Goal: Obtain resource: Download file/media

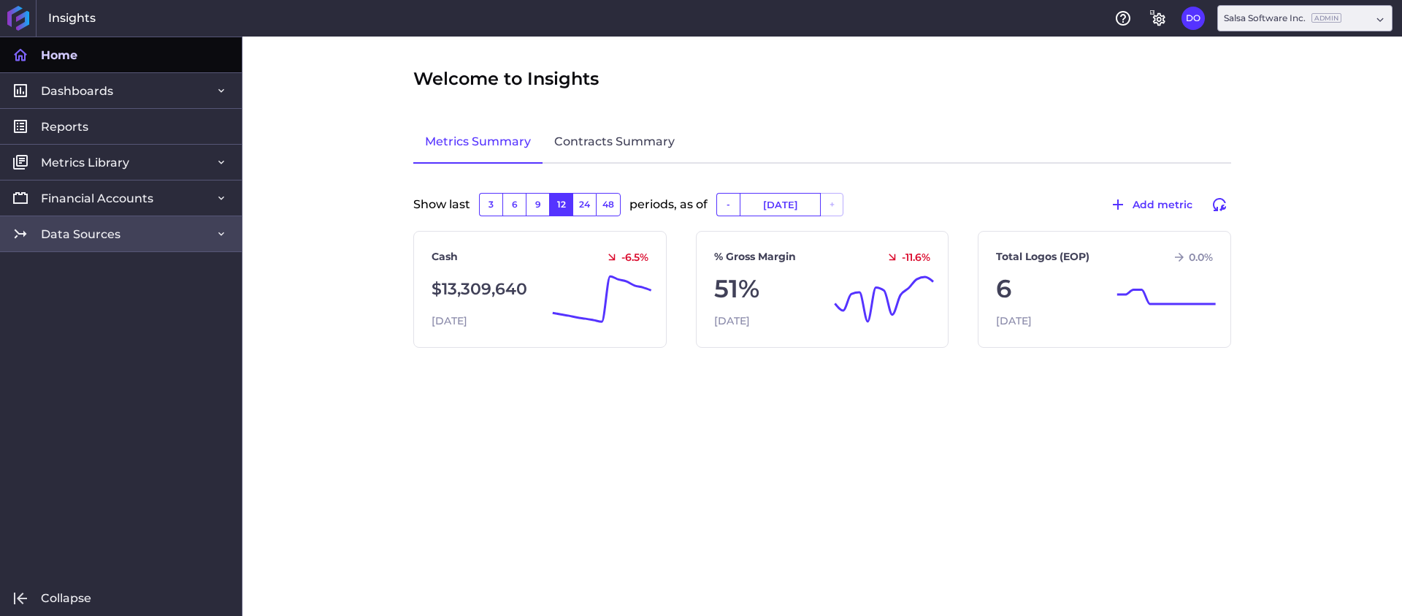
click at [102, 240] on span "Data Sources" at bounding box center [81, 233] width 80 height 15
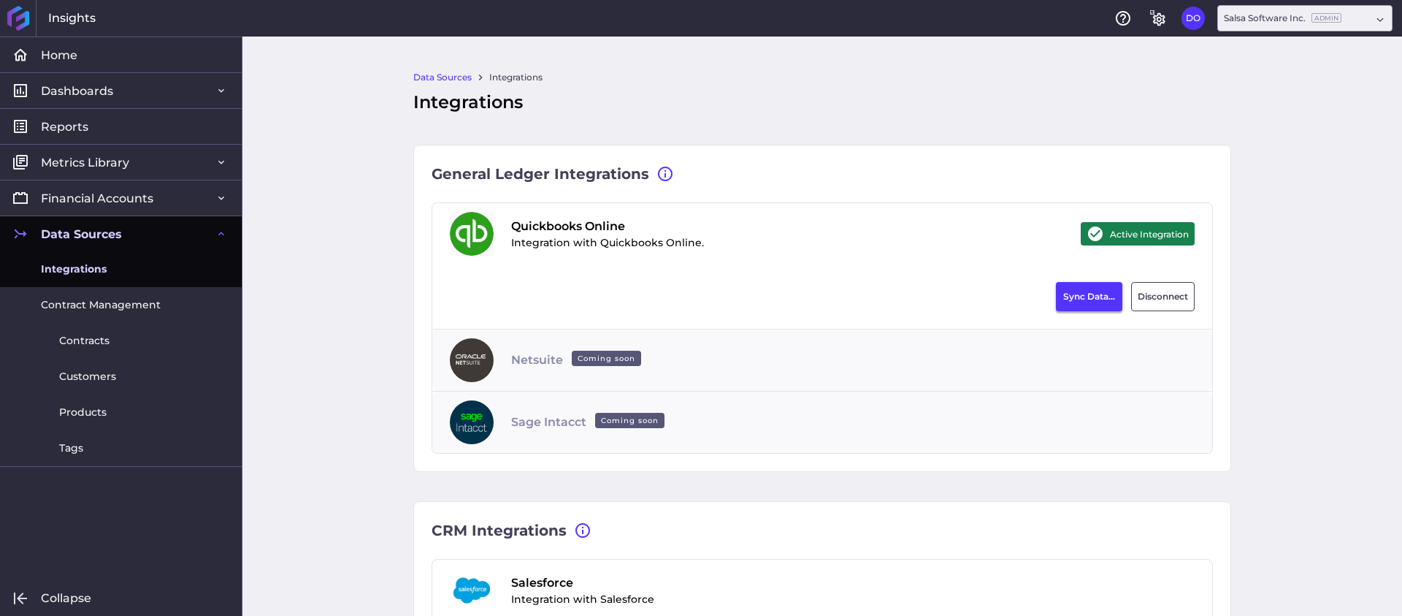
click at [1077, 296] on button "Sync Data..." at bounding box center [1089, 296] width 66 height 29
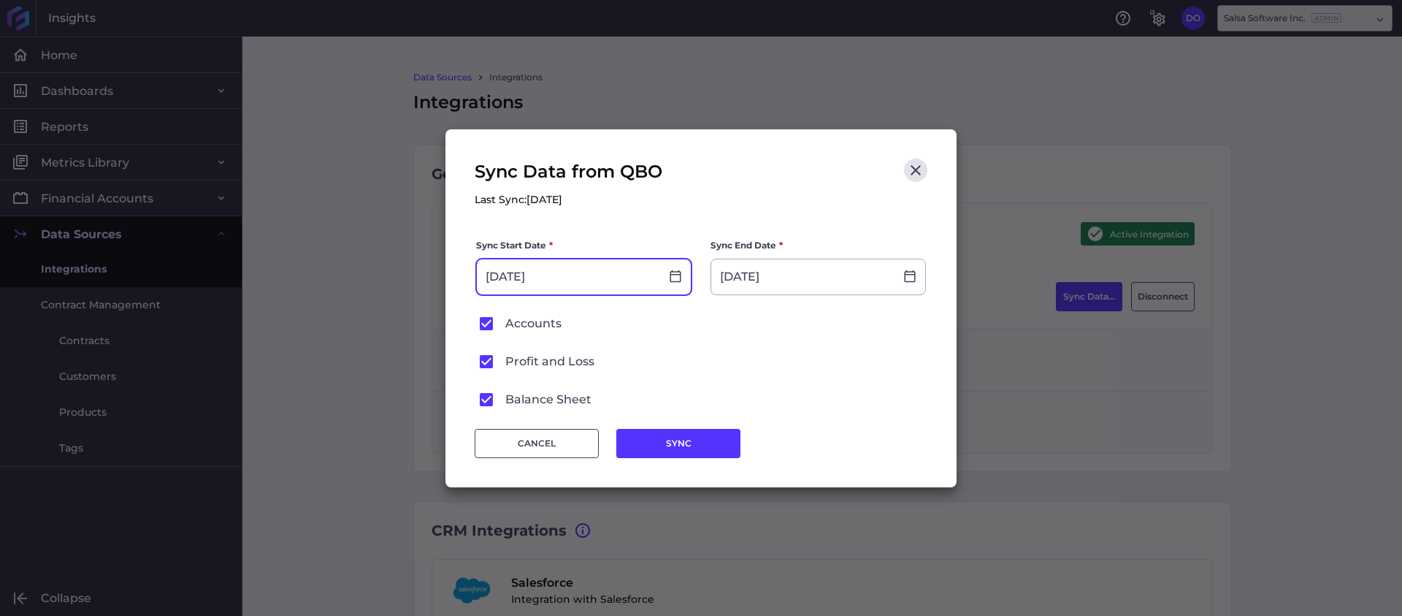
click at [547, 275] on input "[DATE]" at bounding box center [568, 276] width 183 height 35
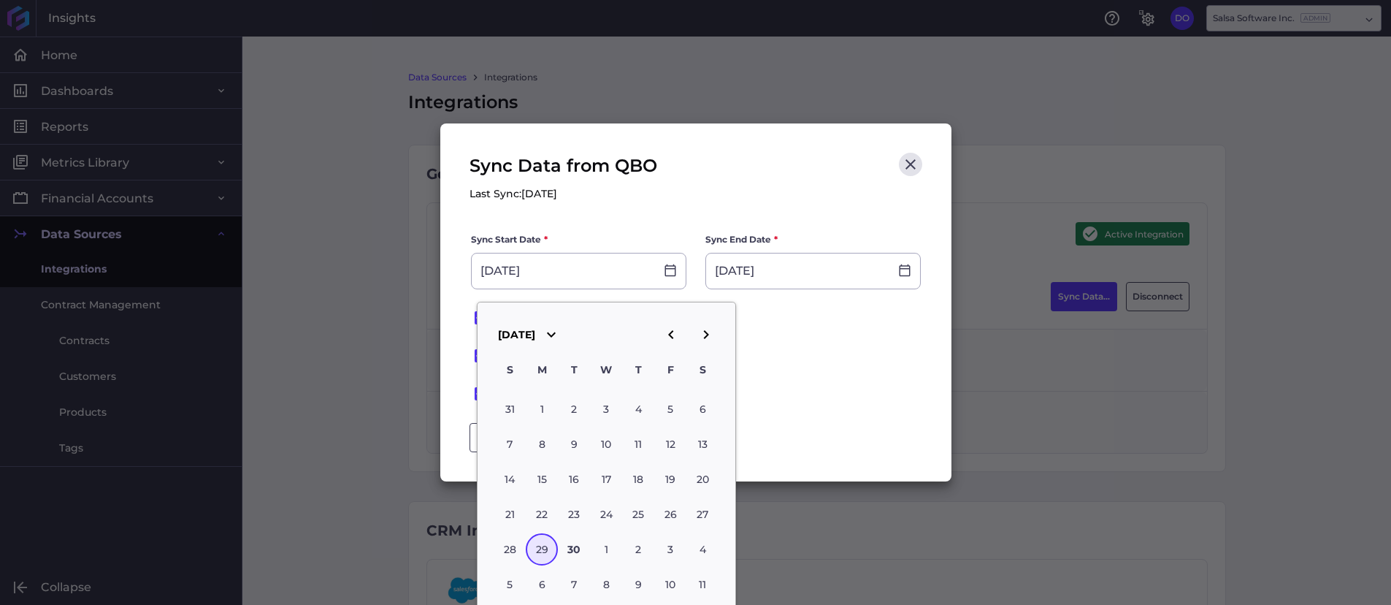
click at [670, 334] on icon "button" at bounding box center [670, 334] width 5 height 9
click at [640, 554] on div "31" at bounding box center [638, 549] width 32 height 32
type input "[DATE]"
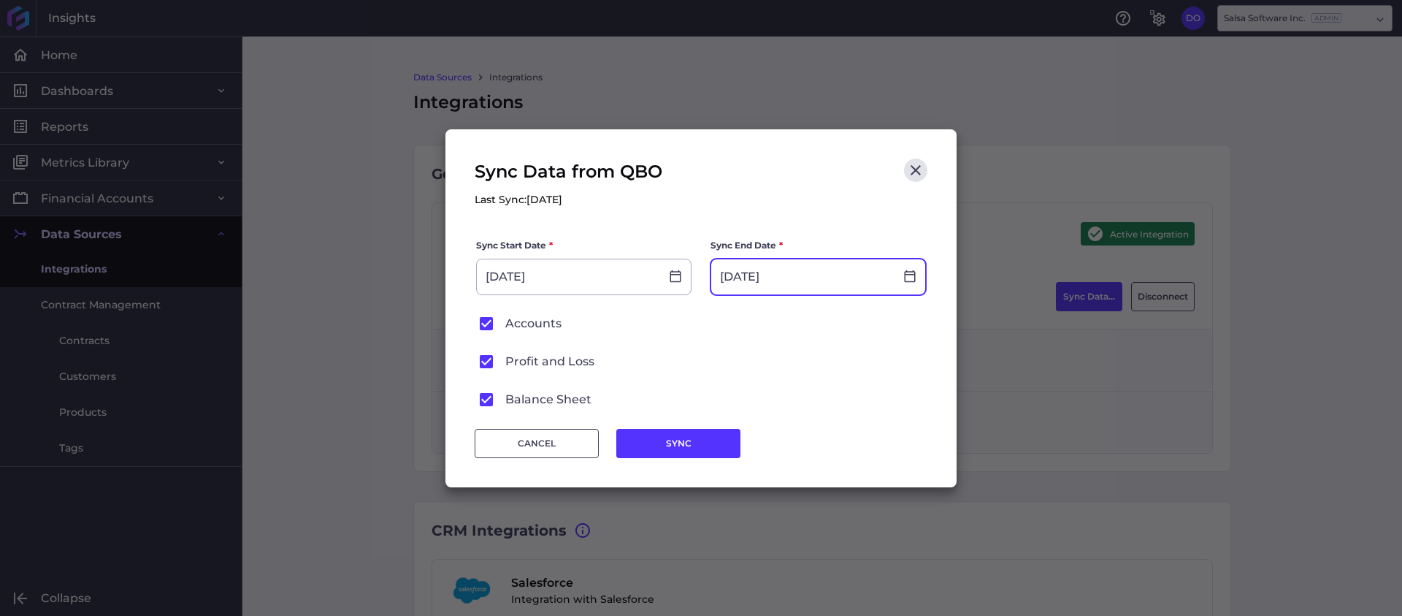
click at [779, 270] on input "[DATE]" at bounding box center [802, 276] width 183 height 35
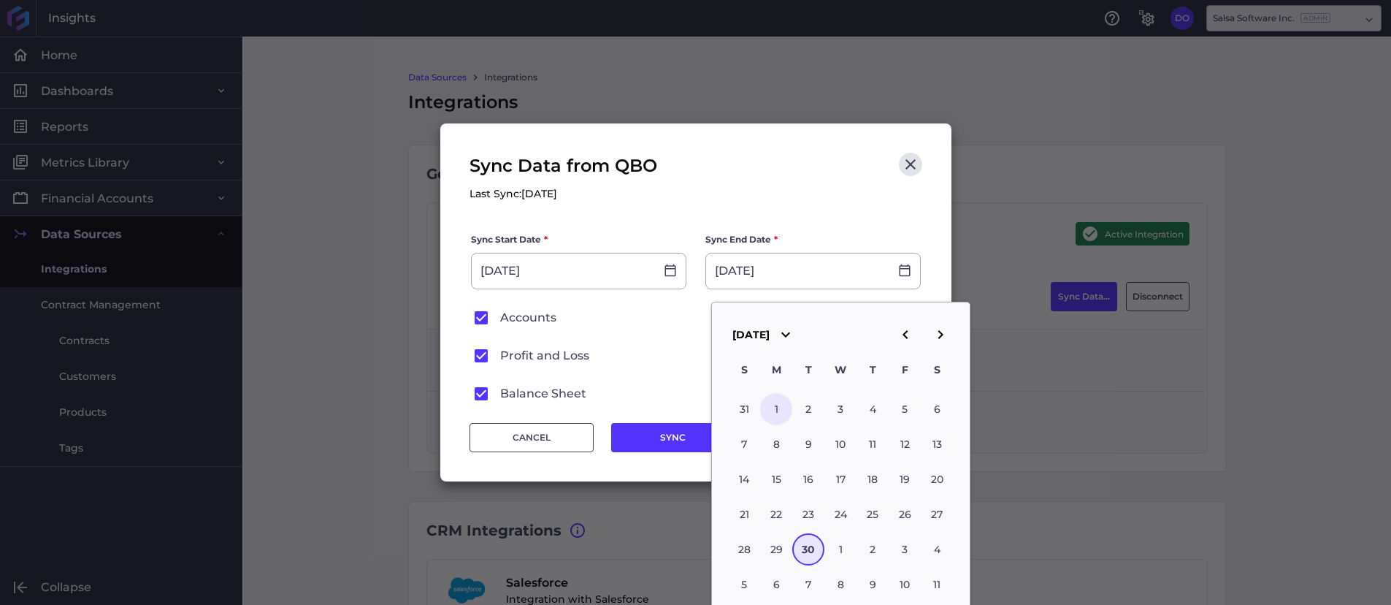
click at [783, 408] on div "1" at bounding box center [776, 409] width 32 height 32
type input "[DATE]"
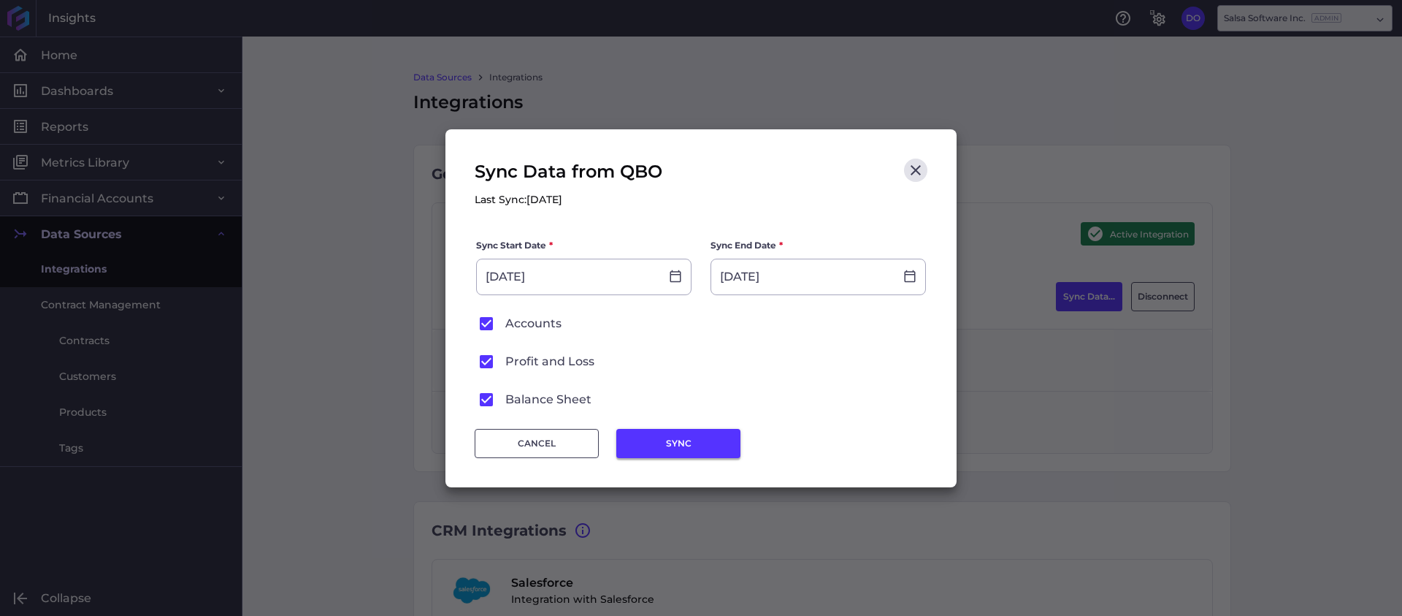
click at [677, 450] on button "SYNC" at bounding box center [678, 443] width 124 height 29
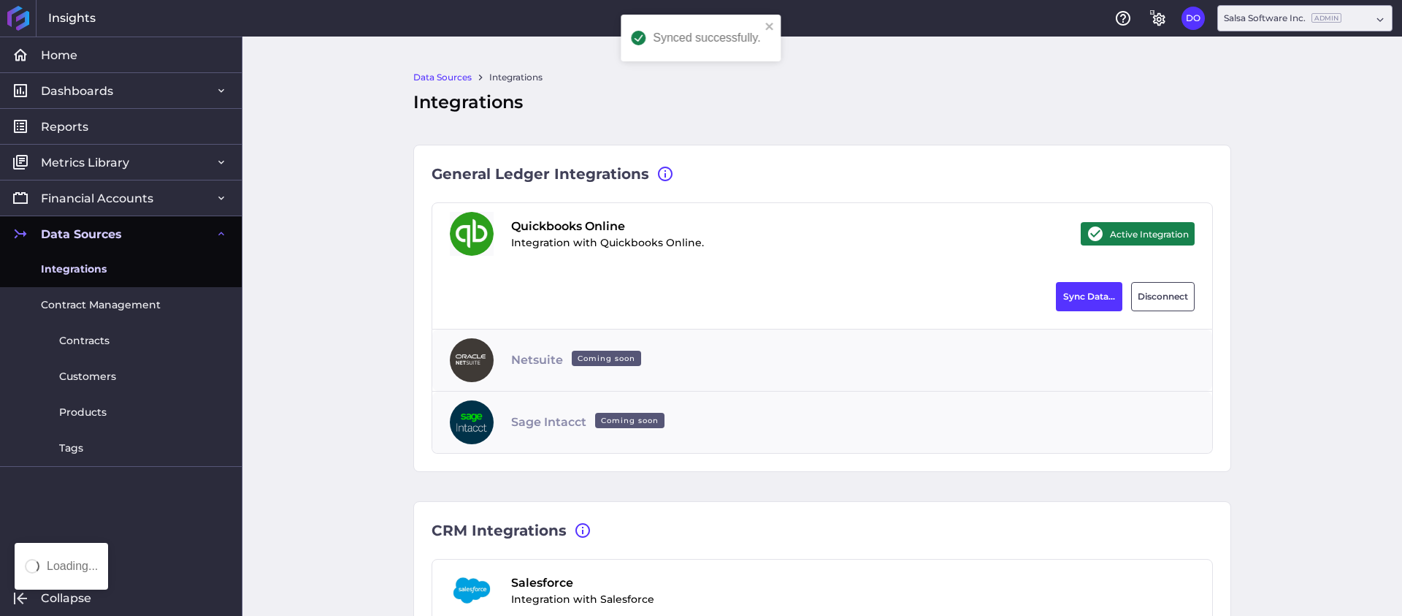
type input "[DATE]"
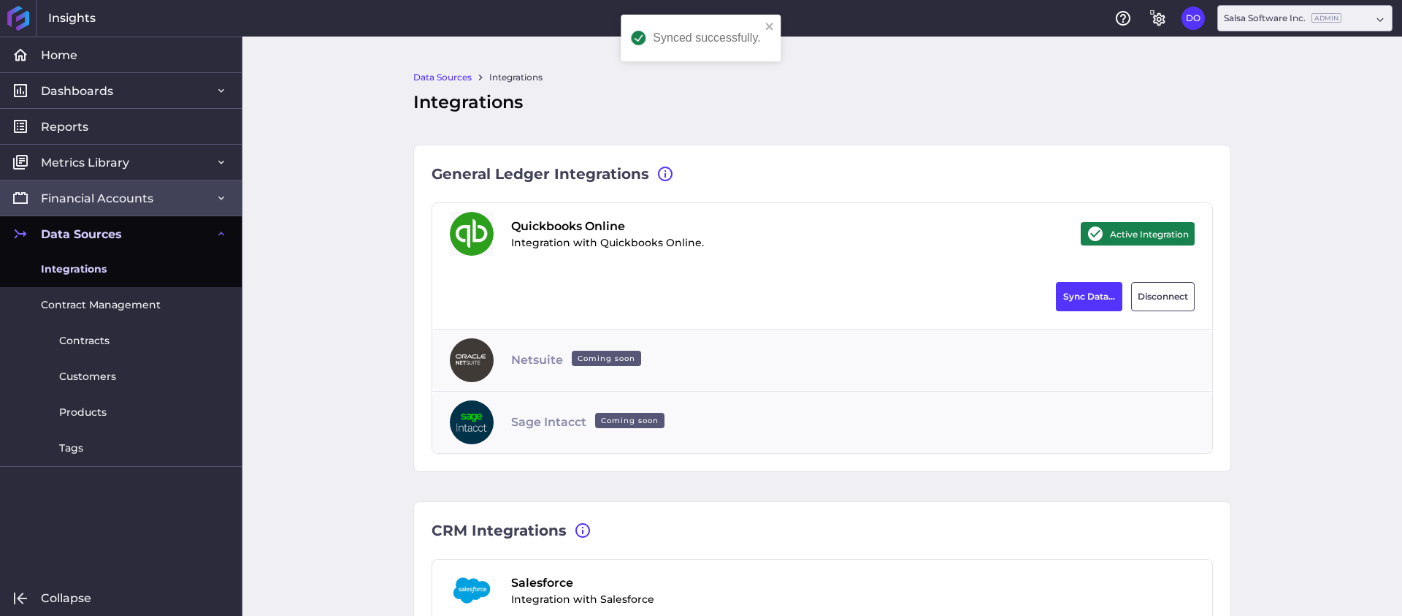
click at [131, 202] on span "Financial Accounts" at bounding box center [97, 198] width 112 height 15
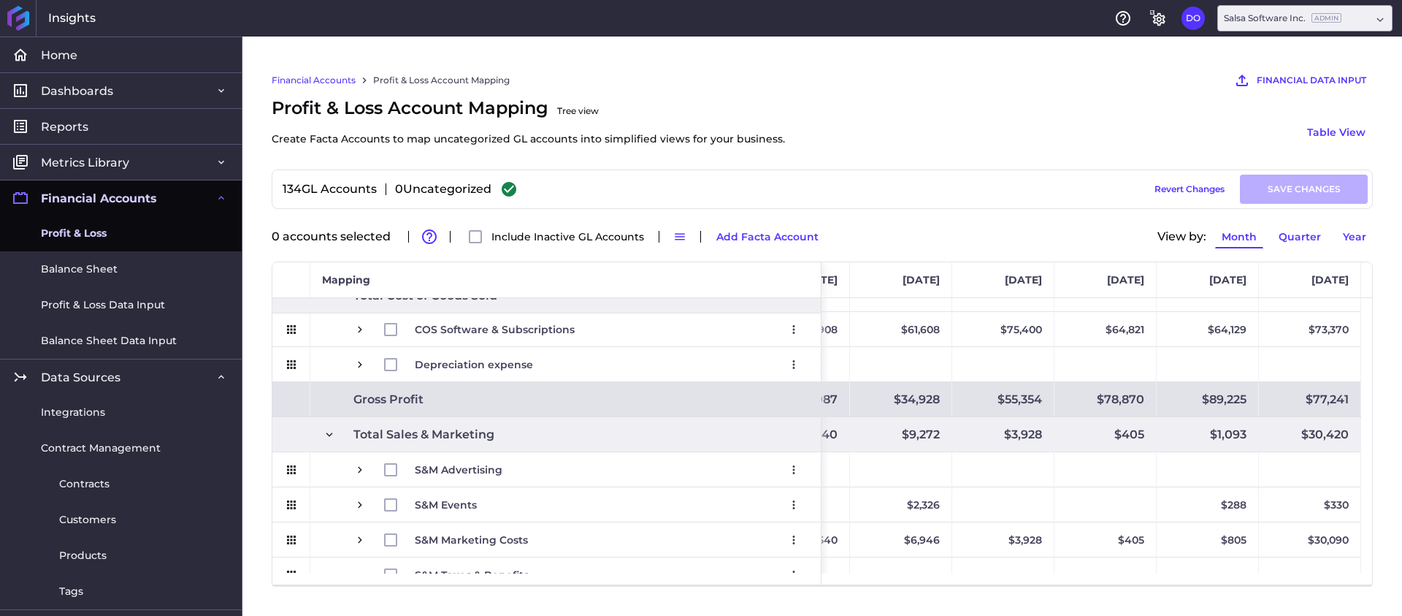
scroll to position [1196, 0]
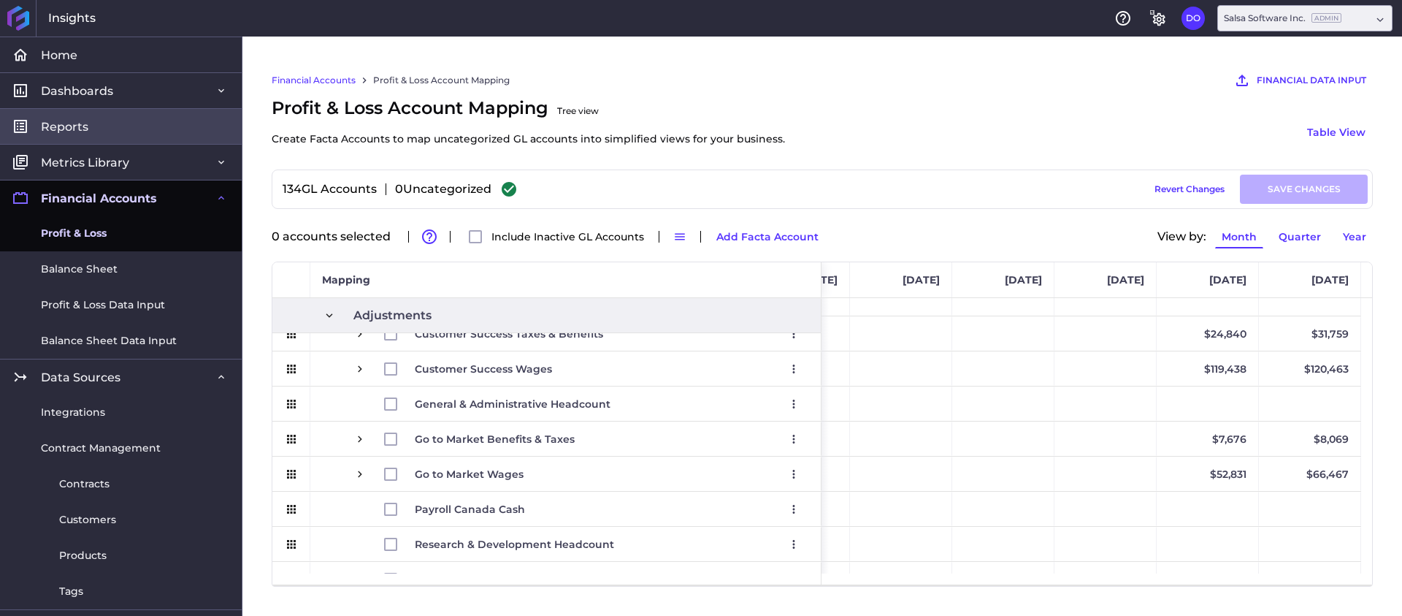
click at [96, 115] on link "Reports" at bounding box center [121, 126] width 242 height 36
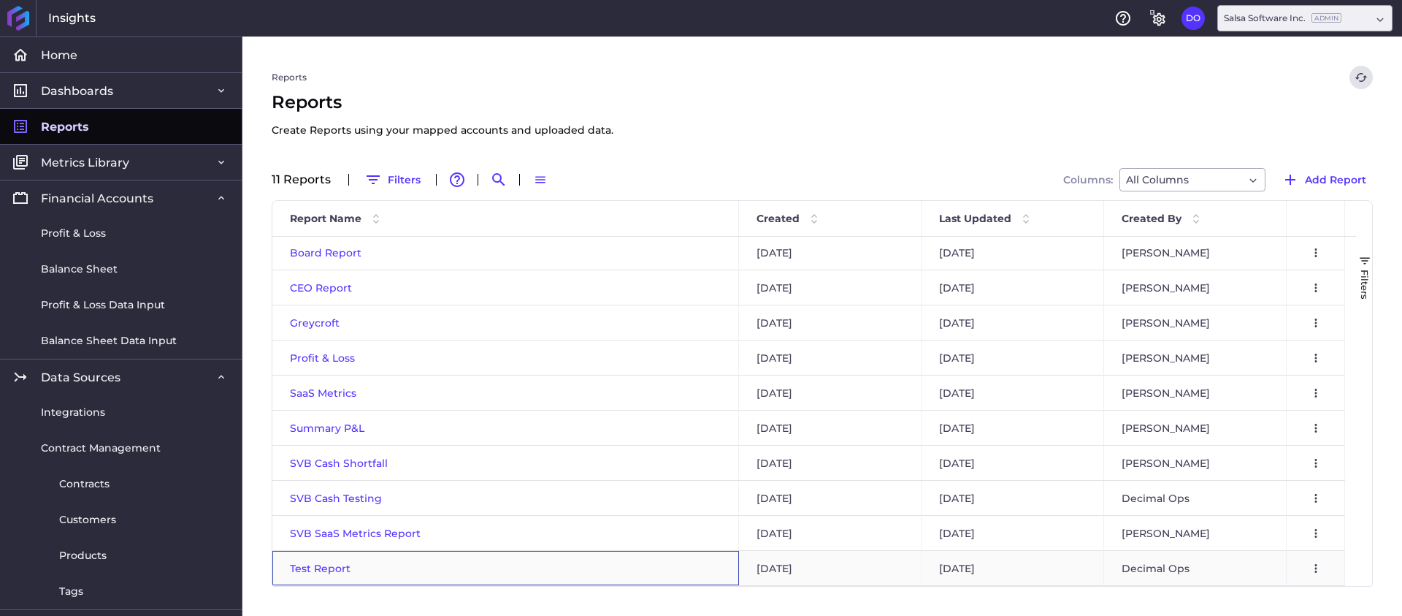
click at [312, 567] on span "Test Report" at bounding box center [320, 568] width 61 height 13
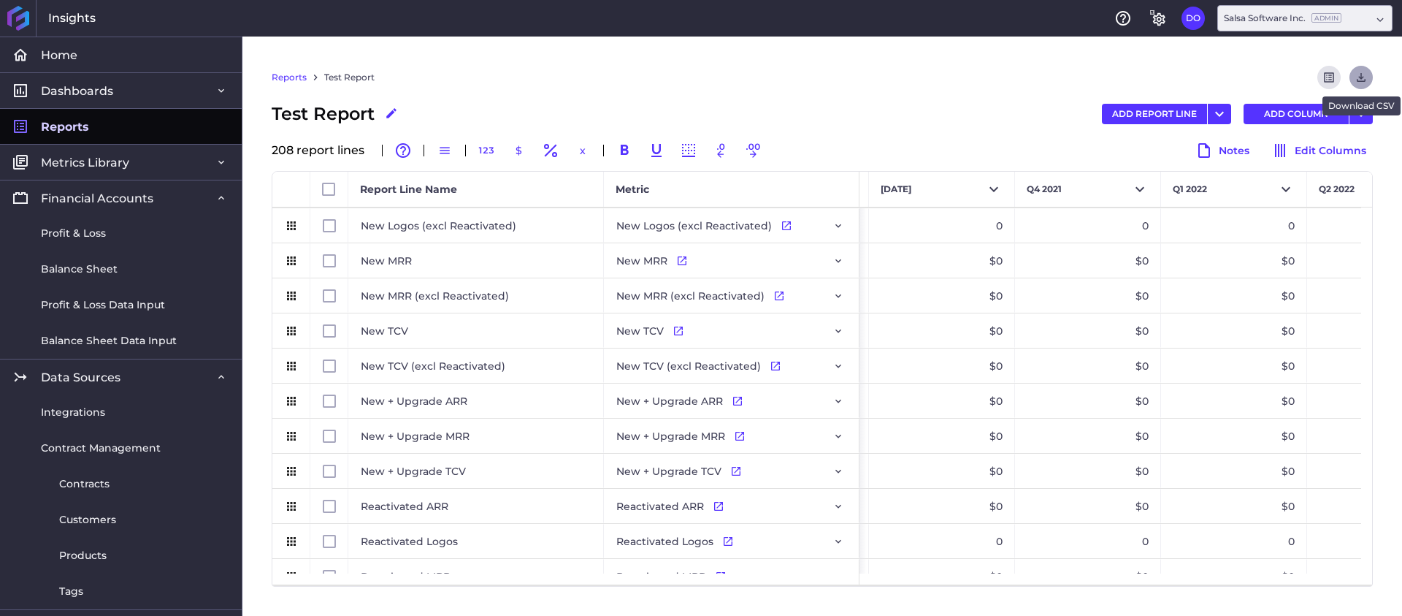
click at [1362, 79] on icon "Download" at bounding box center [1361, 77] width 13 height 13
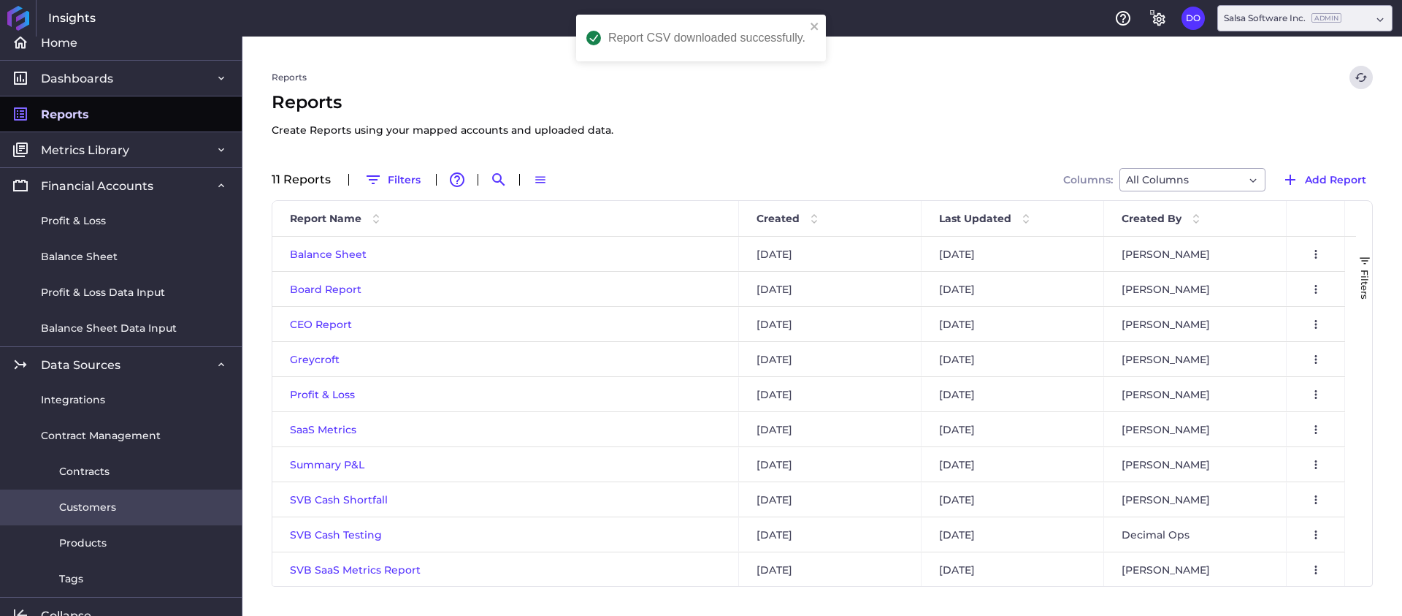
scroll to position [29, 0]
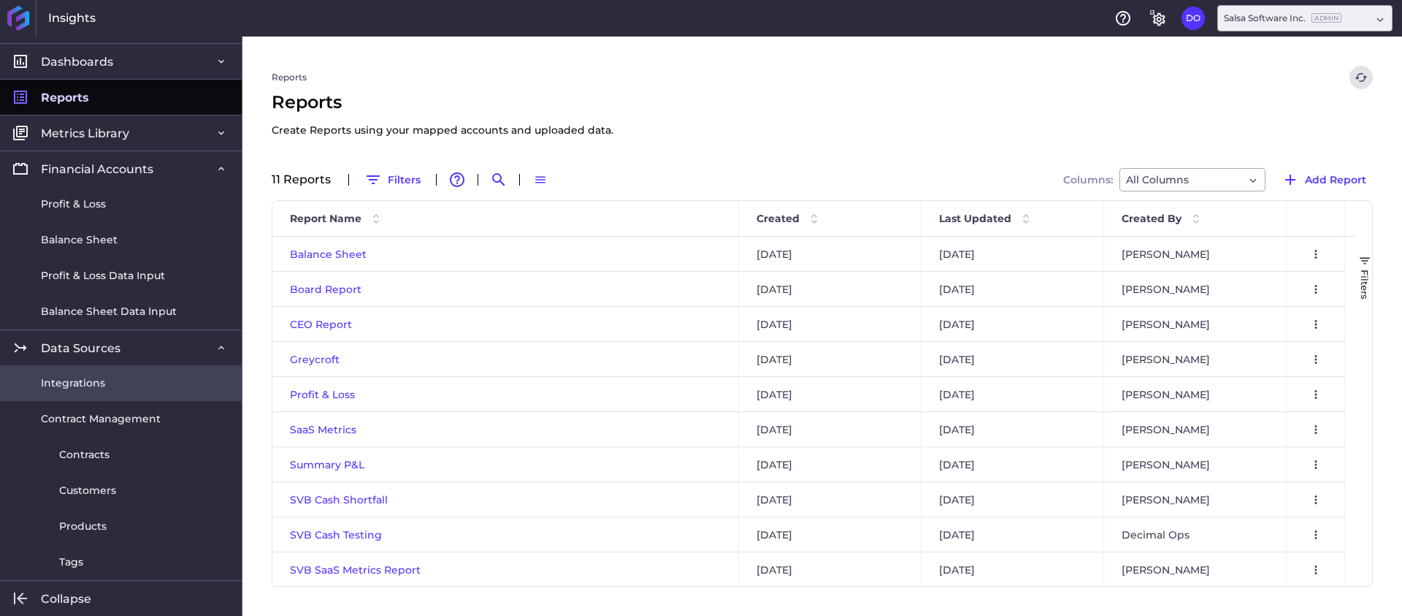
click at [78, 383] on span "Integrations" at bounding box center [73, 382] width 64 height 15
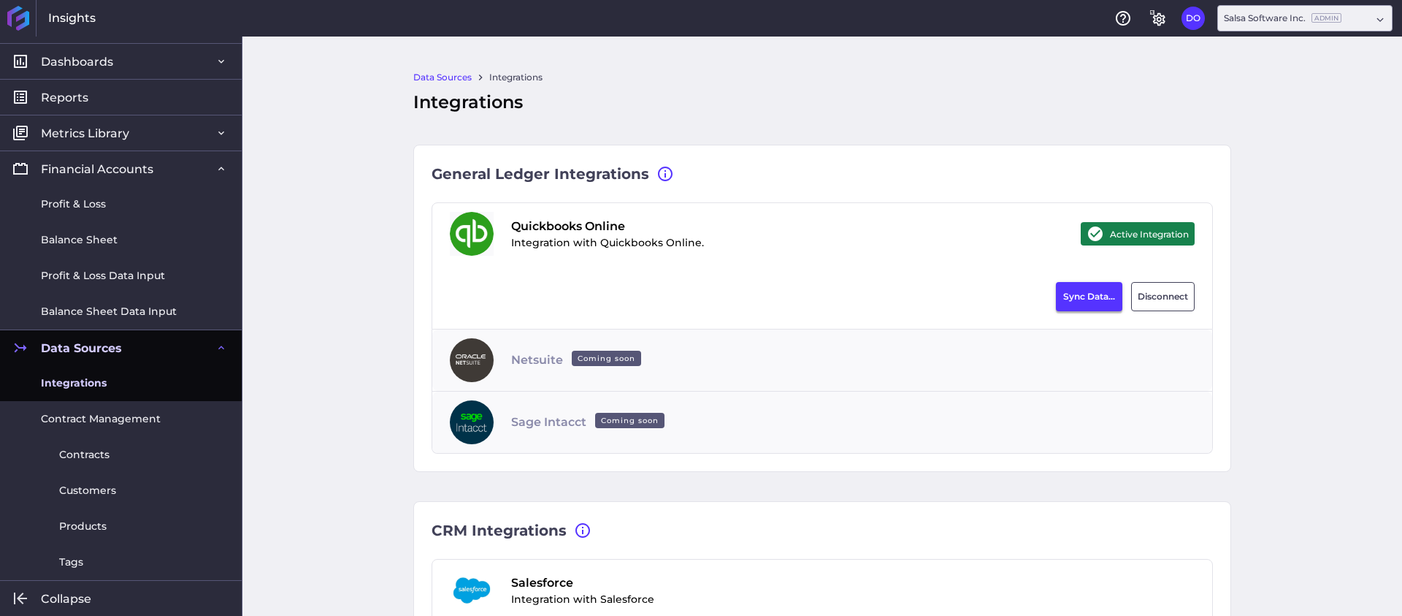
click at [1089, 303] on button "Sync Data..." at bounding box center [1089, 296] width 66 height 29
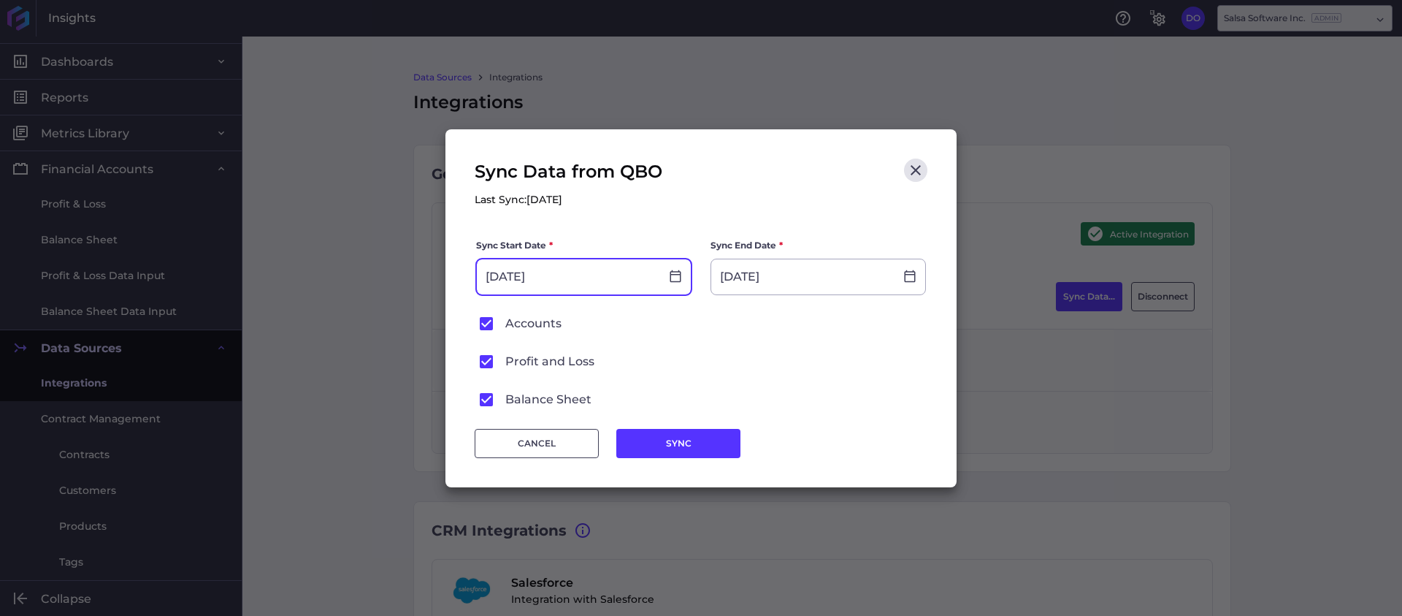
click at [560, 286] on input "[DATE]" at bounding box center [568, 276] width 183 height 35
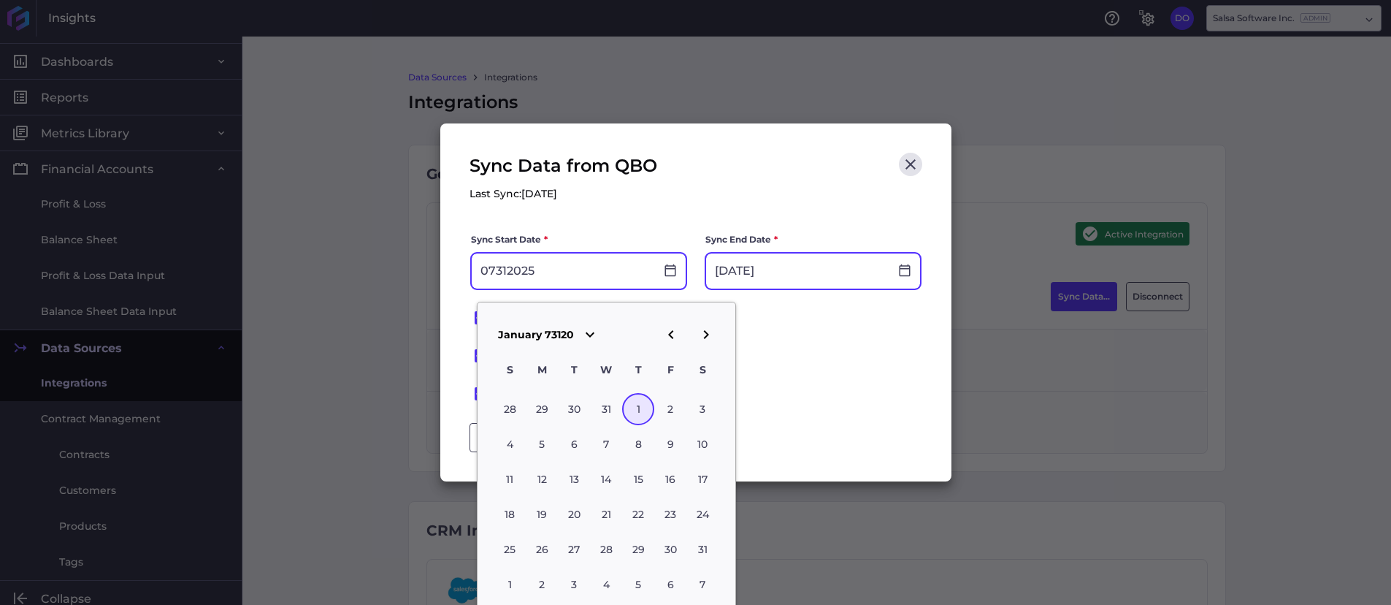
type input "01/01/73120"
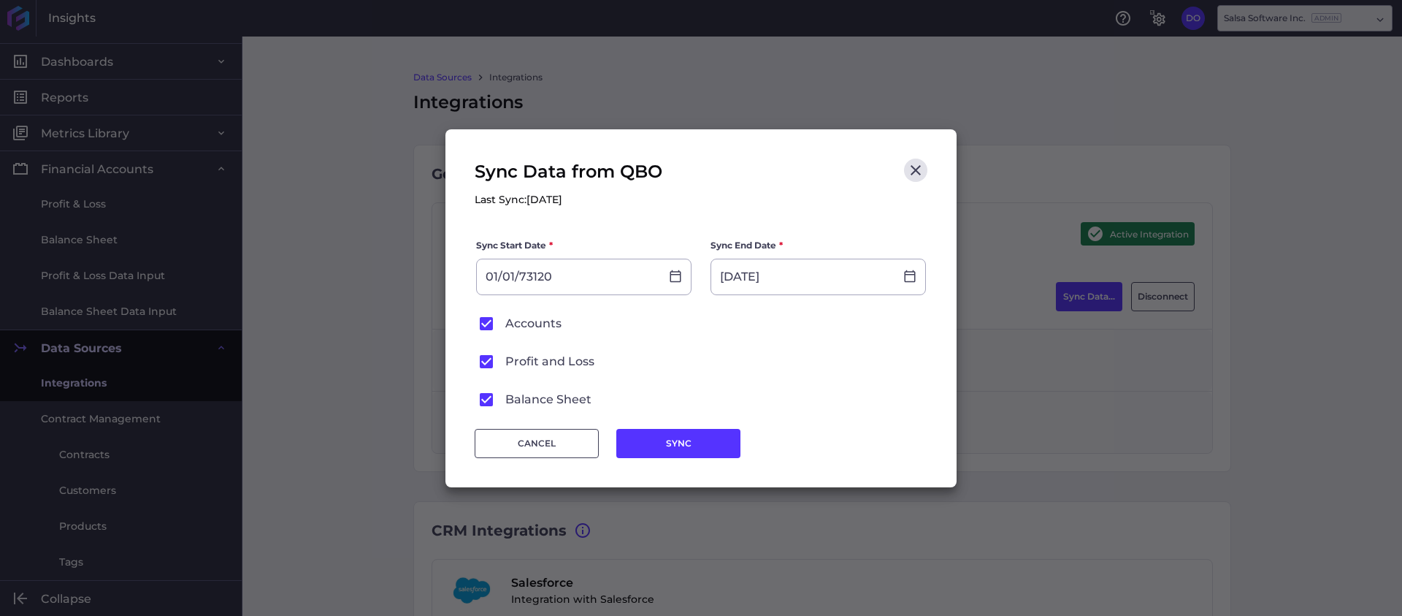
click at [627, 297] on form "Sync Start Date * 01/01/73120 Sync End Date * [DATE] Accounts Profit and Loss B…" at bounding box center [701, 323] width 453 height 173
click at [652, 276] on input "01/01/73120" at bounding box center [568, 276] width 183 height 35
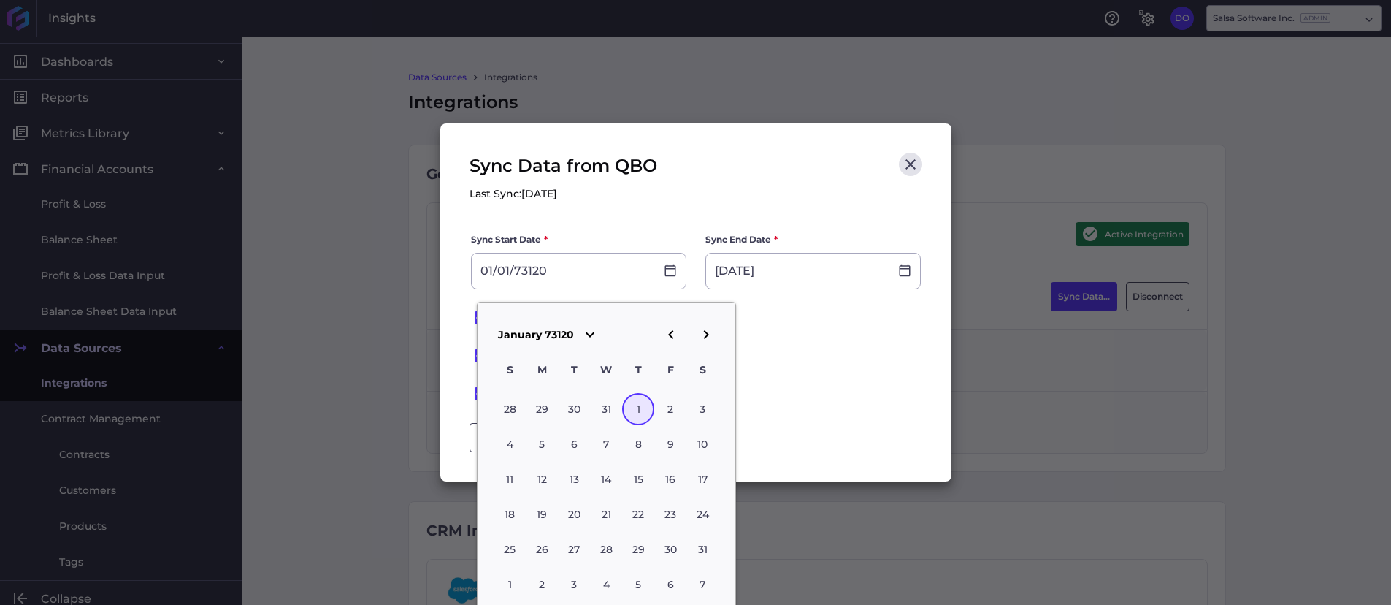
click at [569, 330] on span "January 73120" at bounding box center [536, 334] width 76 height 13
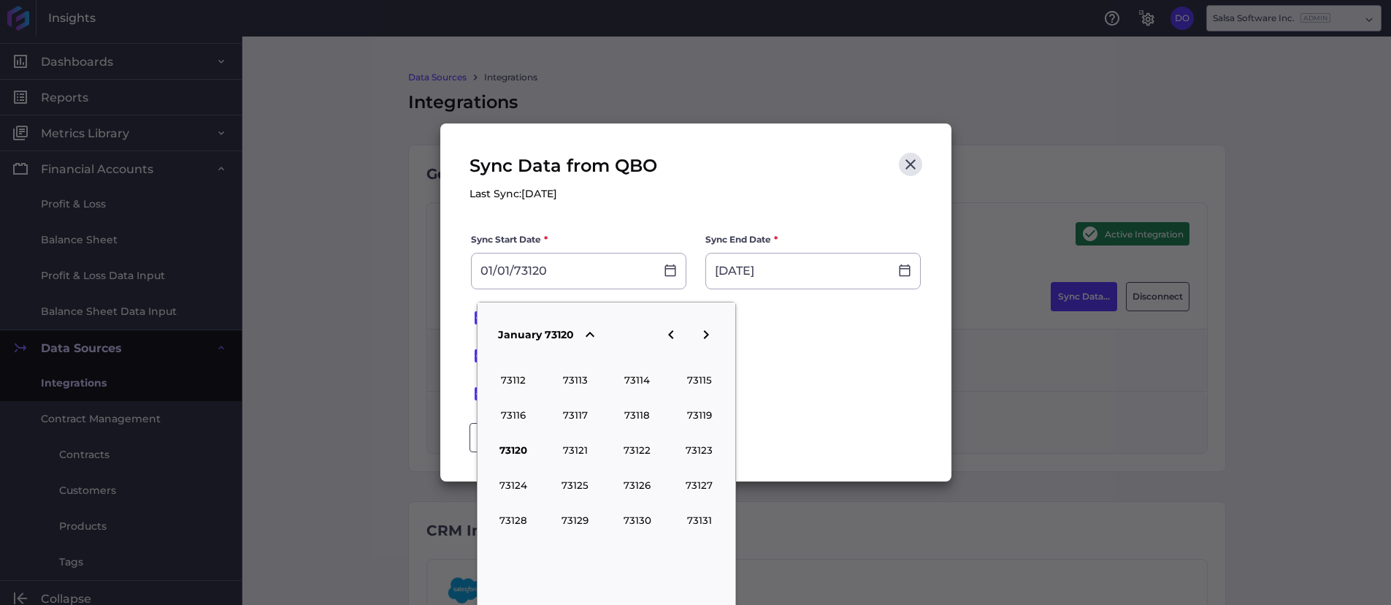
click at [677, 335] on icon "button" at bounding box center [672, 335] width 18 height 18
click at [672, 333] on icon "button" at bounding box center [672, 335] width 18 height 18
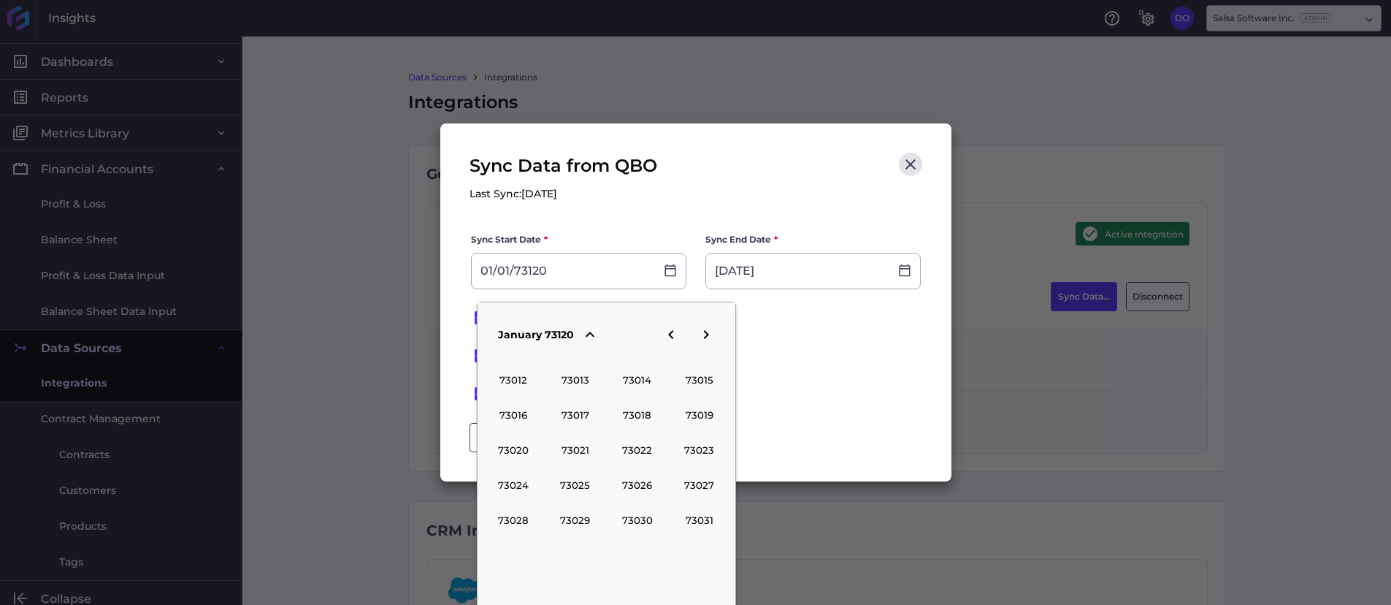
click at [672, 333] on icon "button" at bounding box center [672, 335] width 18 height 18
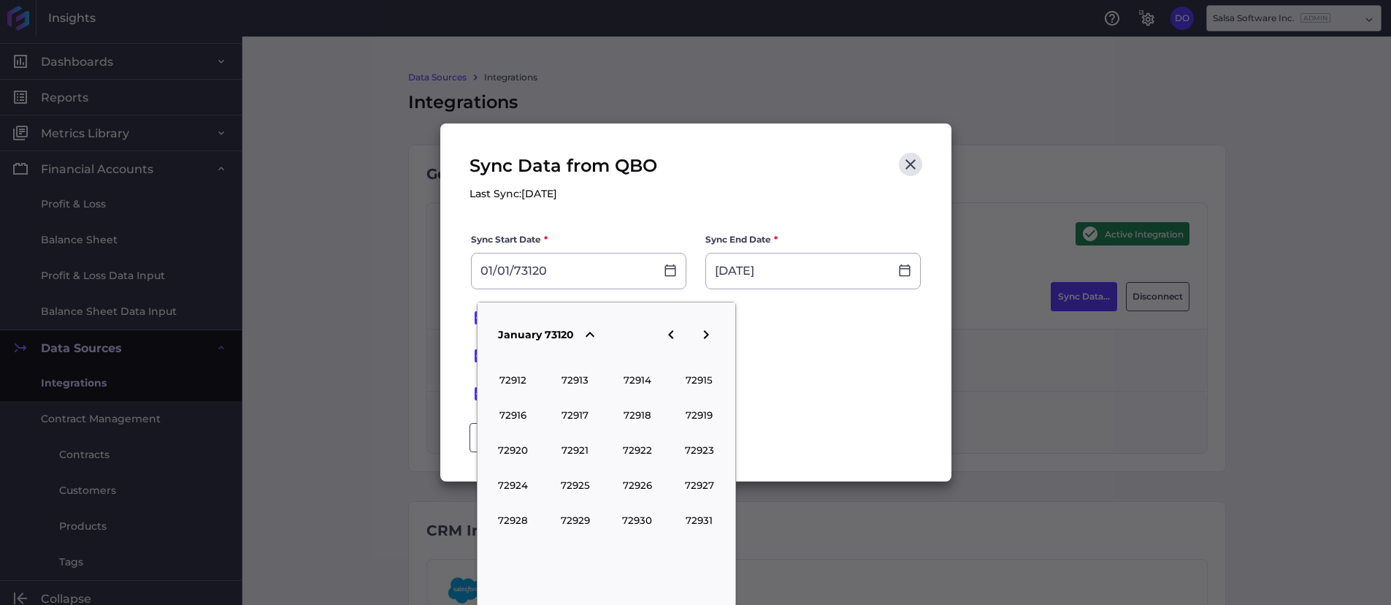
click at [672, 333] on icon "button" at bounding box center [672, 335] width 18 height 18
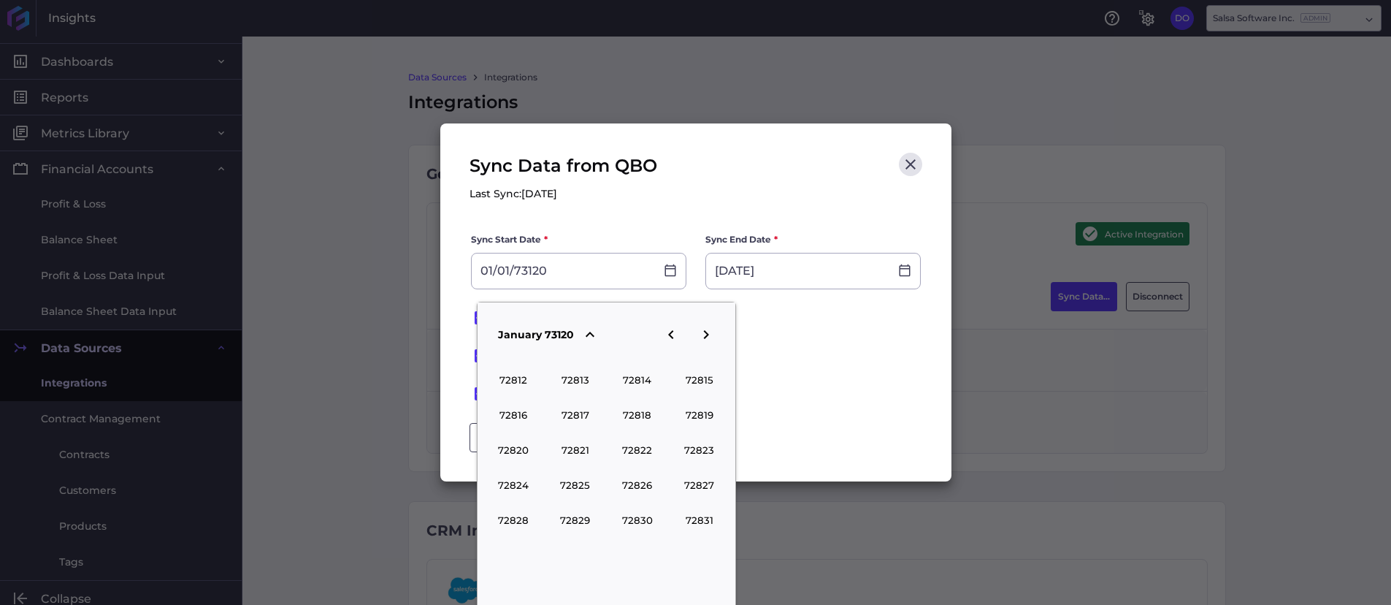
click at [672, 333] on icon "button" at bounding box center [672, 335] width 18 height 18
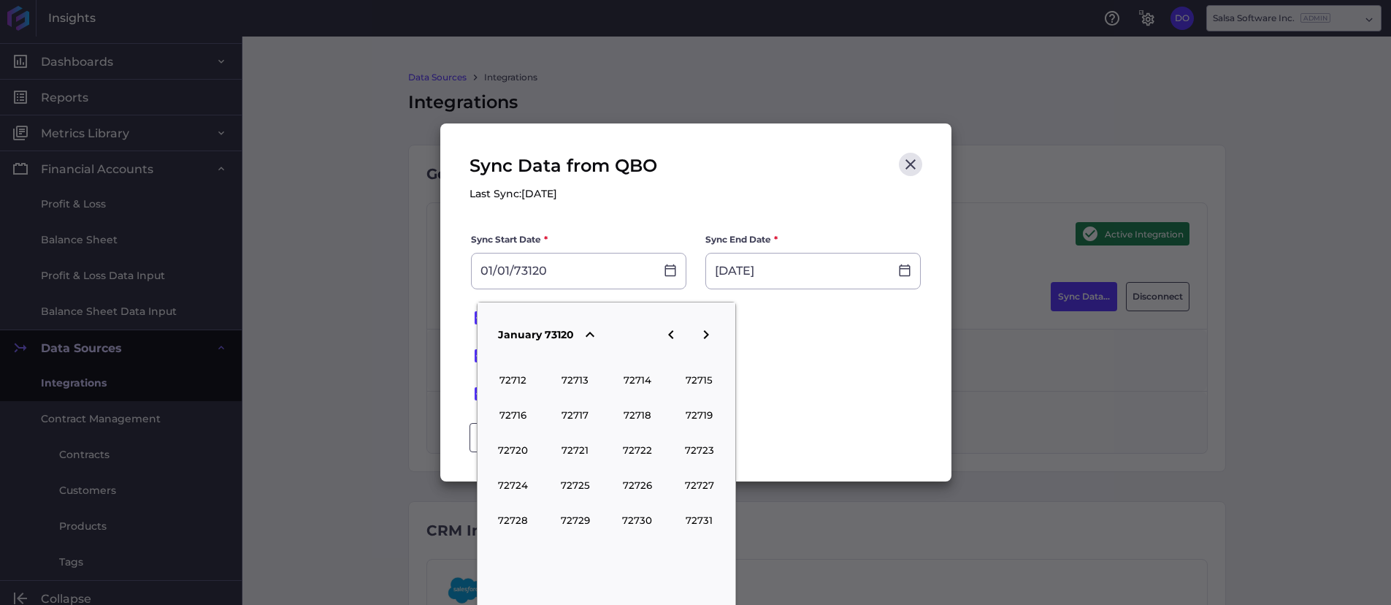
click at [672, 333] on icon "button" at bounding box center [672, 335] width 18 height 18
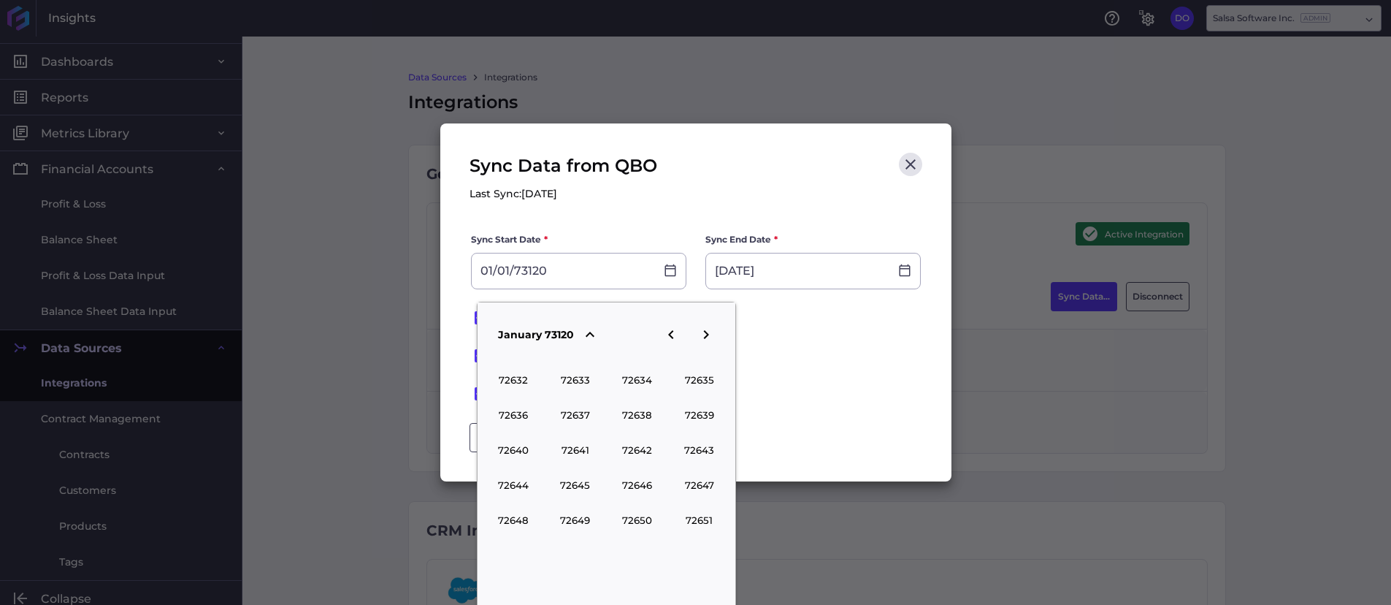
click at [672, 333] on icon "button" at bounding box center [672, 335] width 18 height 18
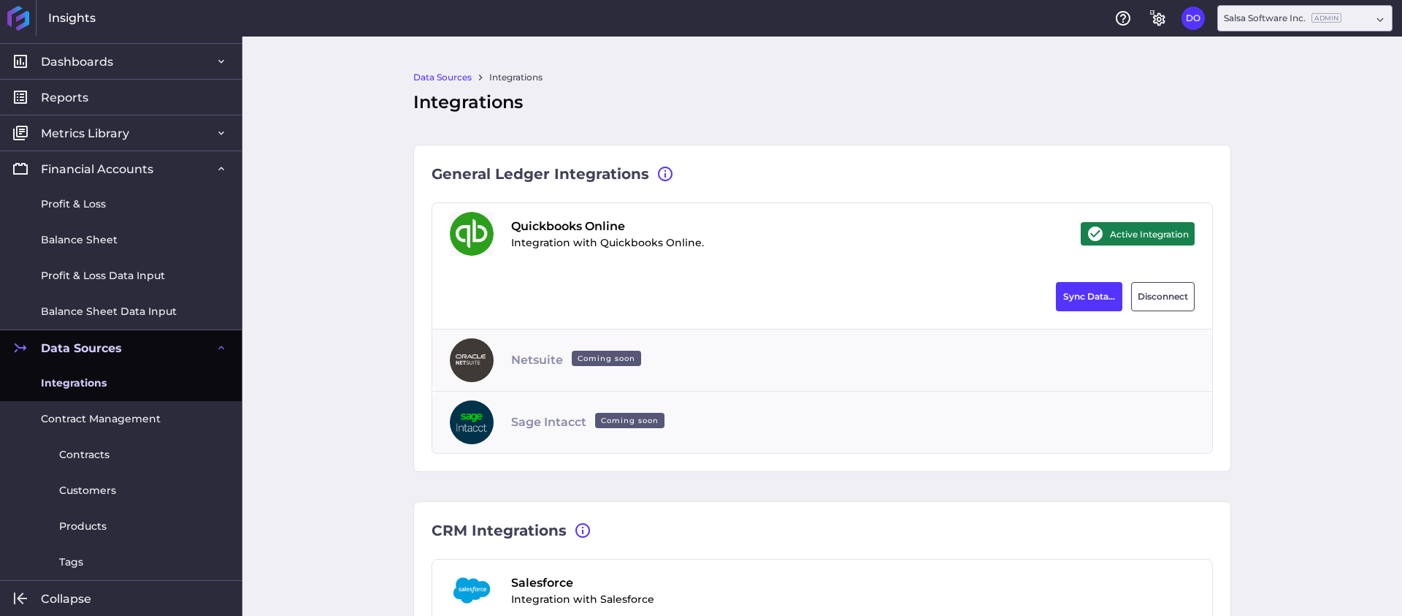
click at [297, 354] on div "Sync Data from QBO Last Sync: [DATE] Sync Start Date * 01/01/73120 Sync End Dat…" at bounding box center [701, 308] width 1402 height 616
click at [1058, 298] on button "Sync Data..." at bounding box center [1089, 296] width 66 height 29
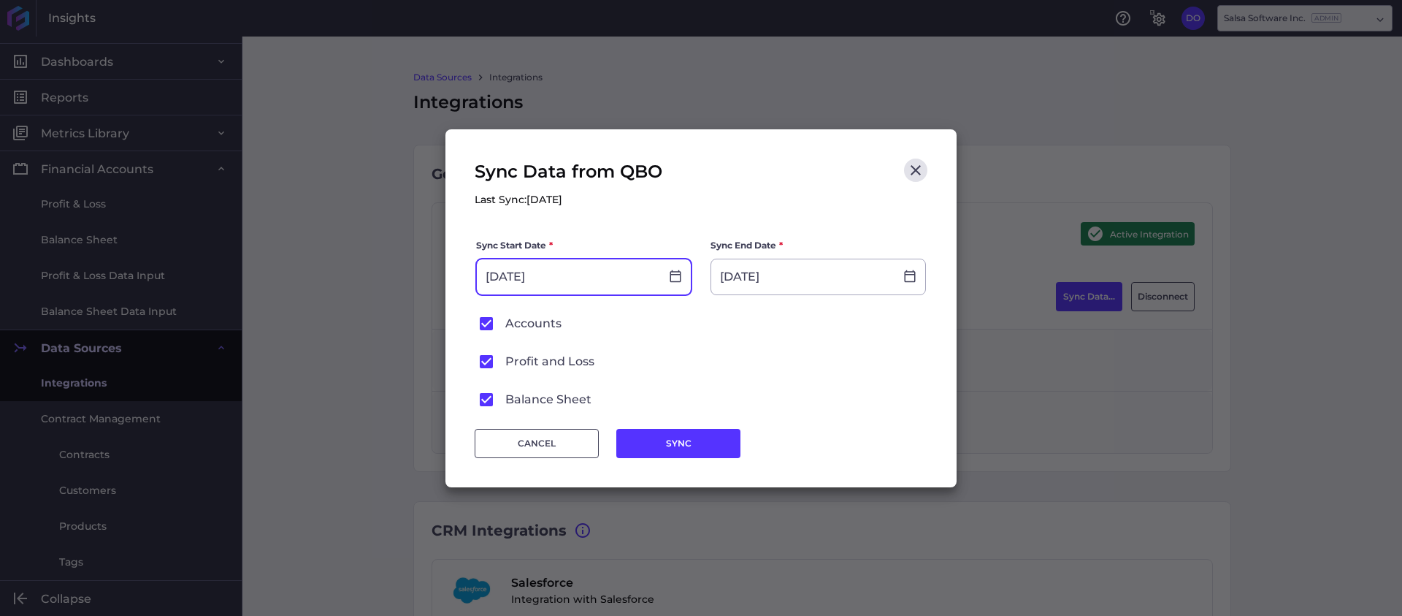
click at [579, 285] on input "[DATE]" at bounding box center [568, 276] width 183 height 35
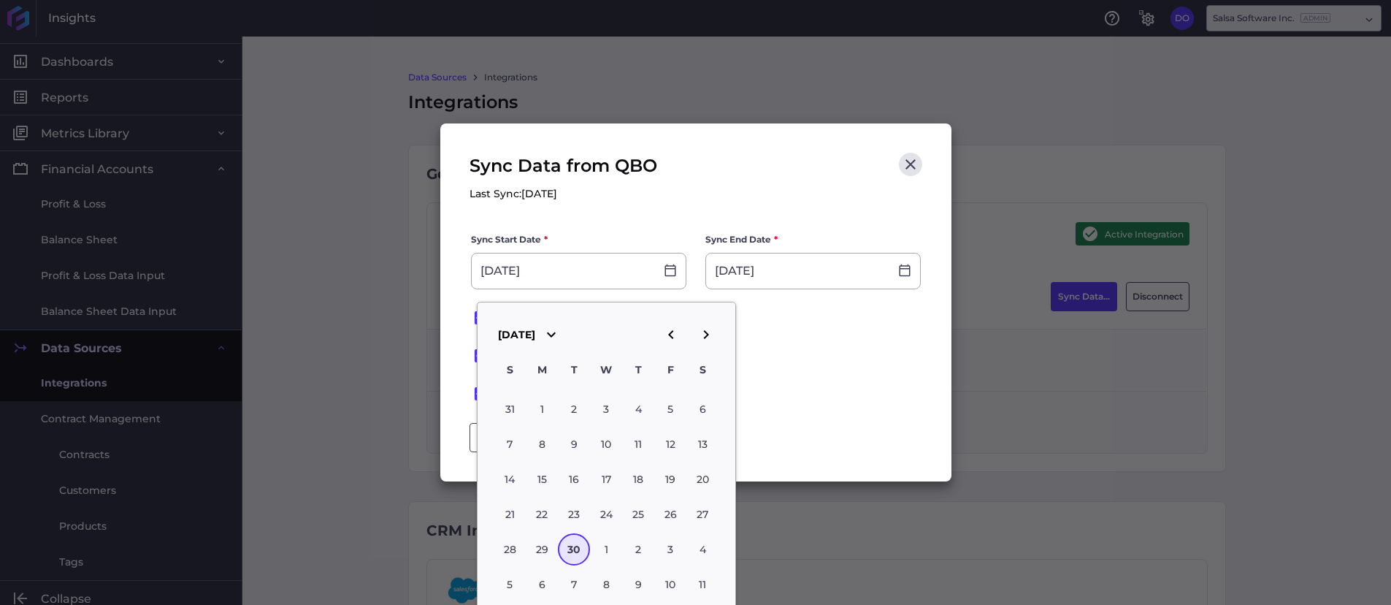
click at [670, 330] on icon "button" at bounding box center [672, 335] width 18 height 18
click at [541, 408] on div "30" at bounding box center [542, 409] width 32 height 32
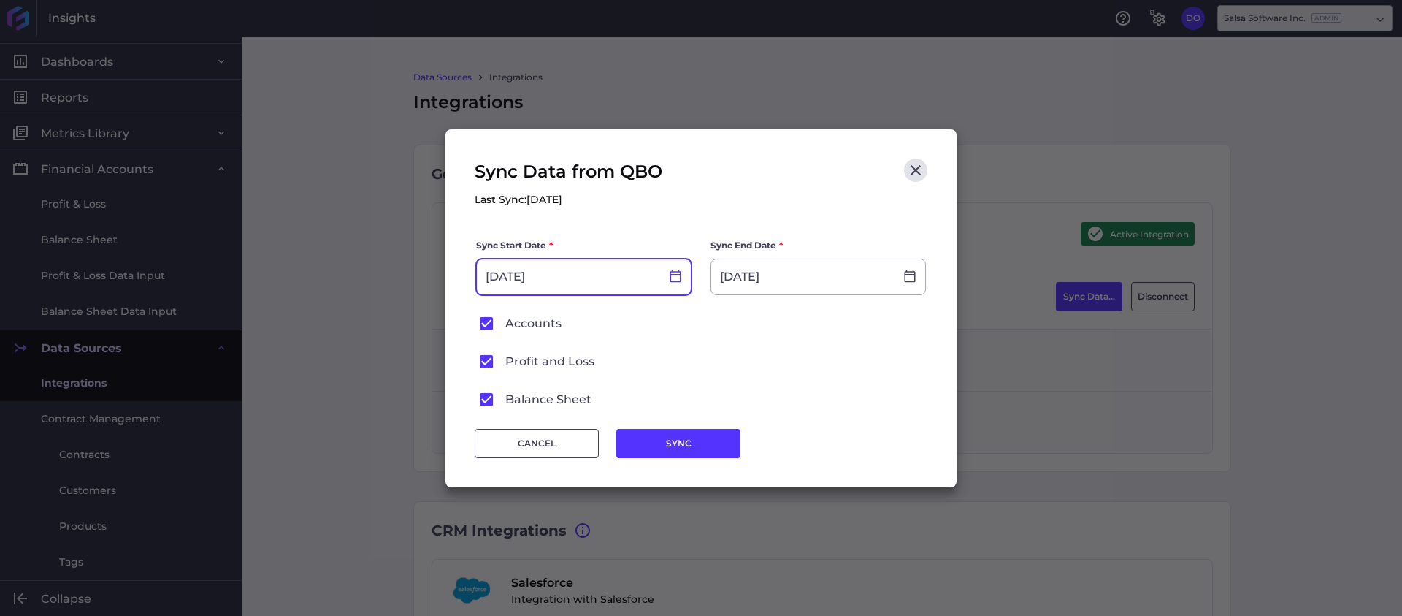
click at [674, 270] on icon at bounding box center [676, 276] width 11 height 12
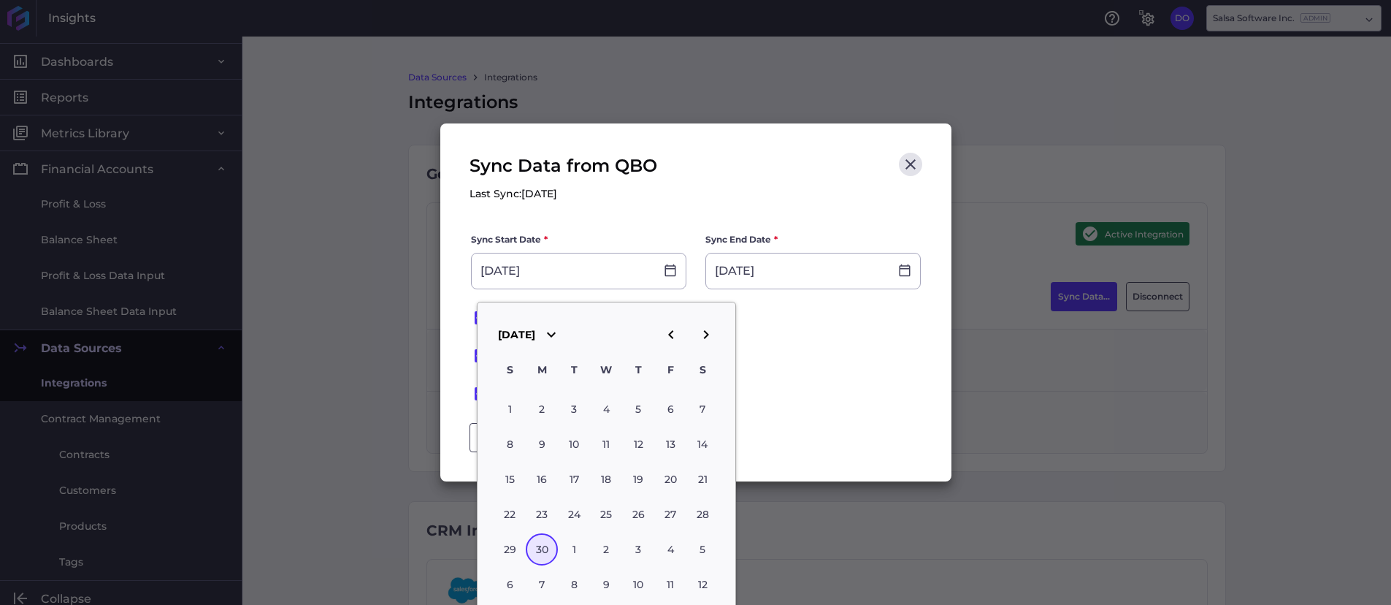
click at [709, 335] on icon "button" at bounding box center [707, 335] width 18 height 18
click at [633, 550] on div "31" at bounding box center [638, 549] width 32 height 32
type input "[DATE]"
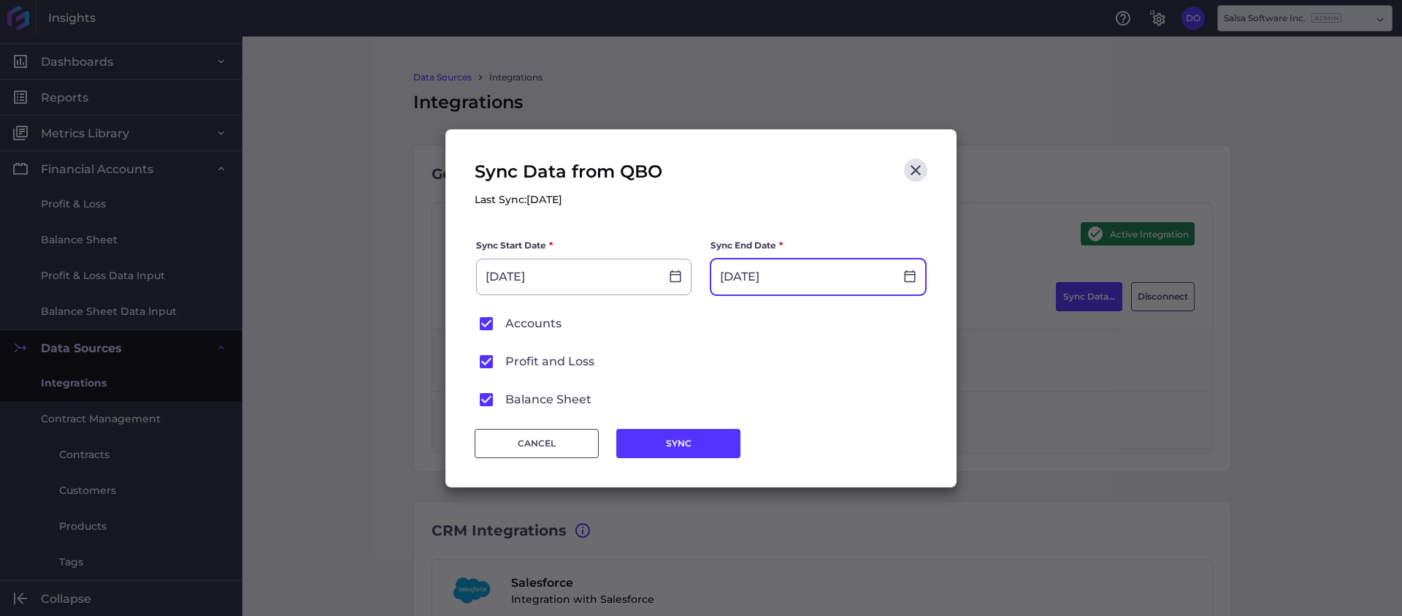
click at [851, 267] on input "[DATE]" at bounding box center [802, 276] width 183 height 35
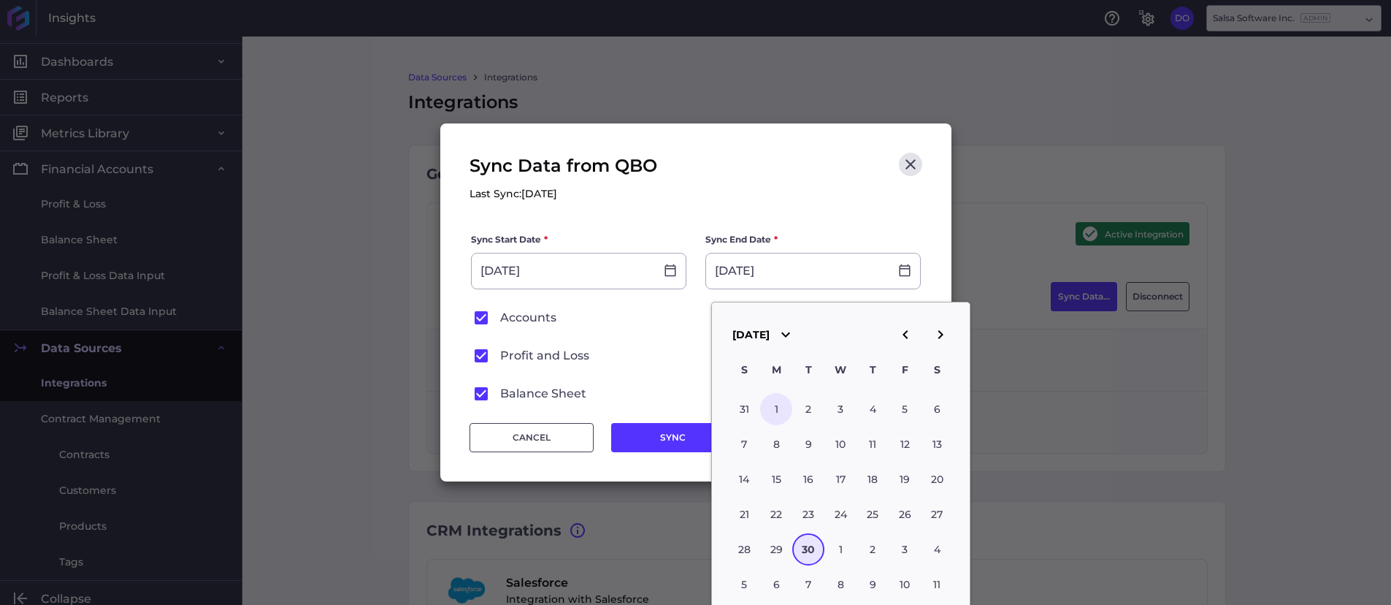
click at [780, 405] on div "1" at bounding box center [776, 409] width 32 height 32
type input "[DATE]"
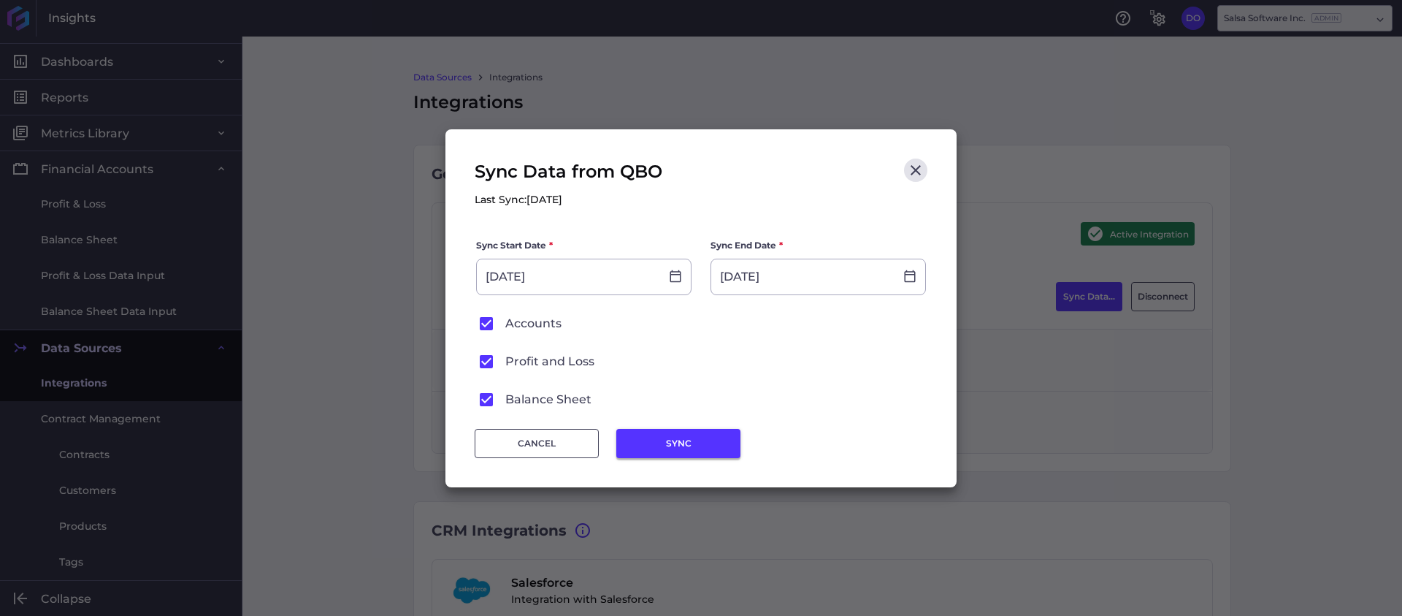
click at [660, 444] on button "SYNC" at bounding box center [678, 443] width 124 height 29
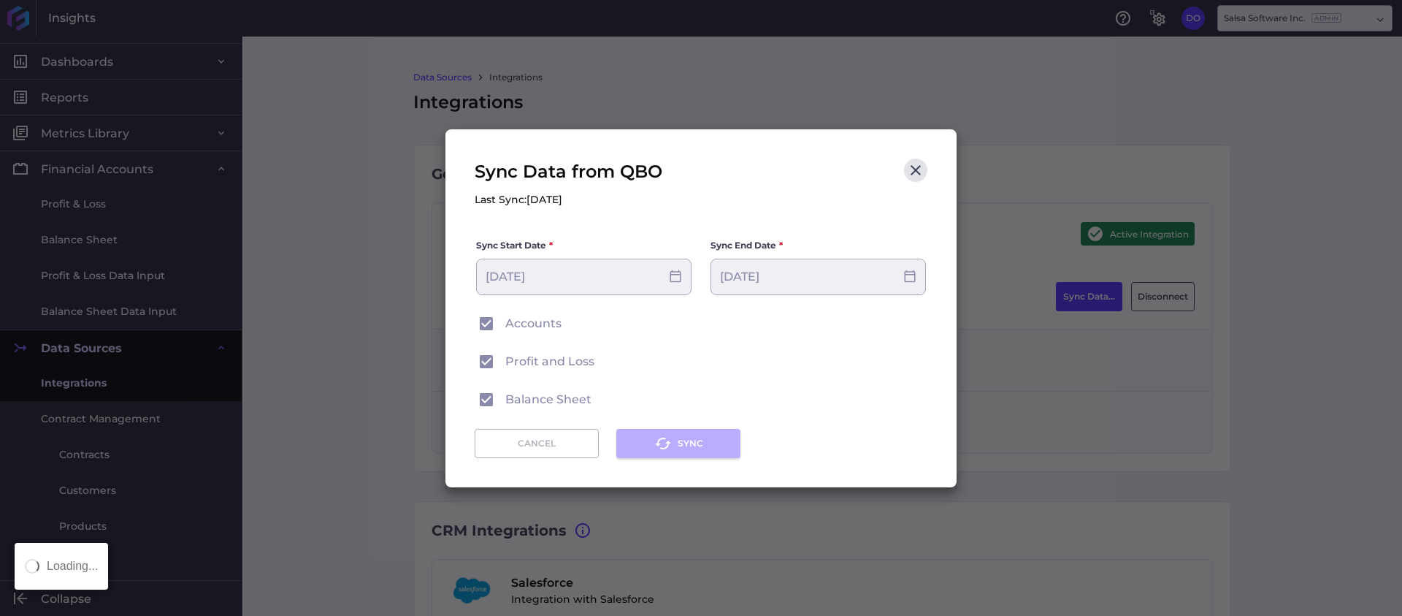
type input "[DATE]"
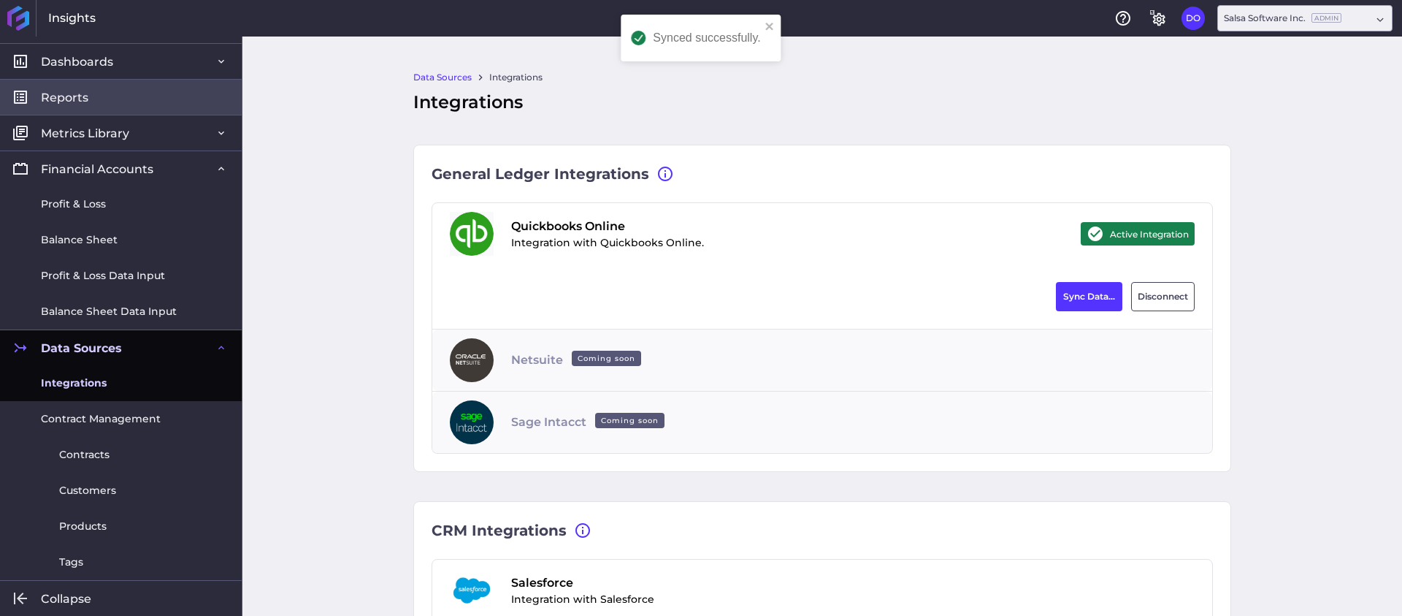
click at [102, 104] on link "Reports" at bounding box center [121, 97] width 242 height 36
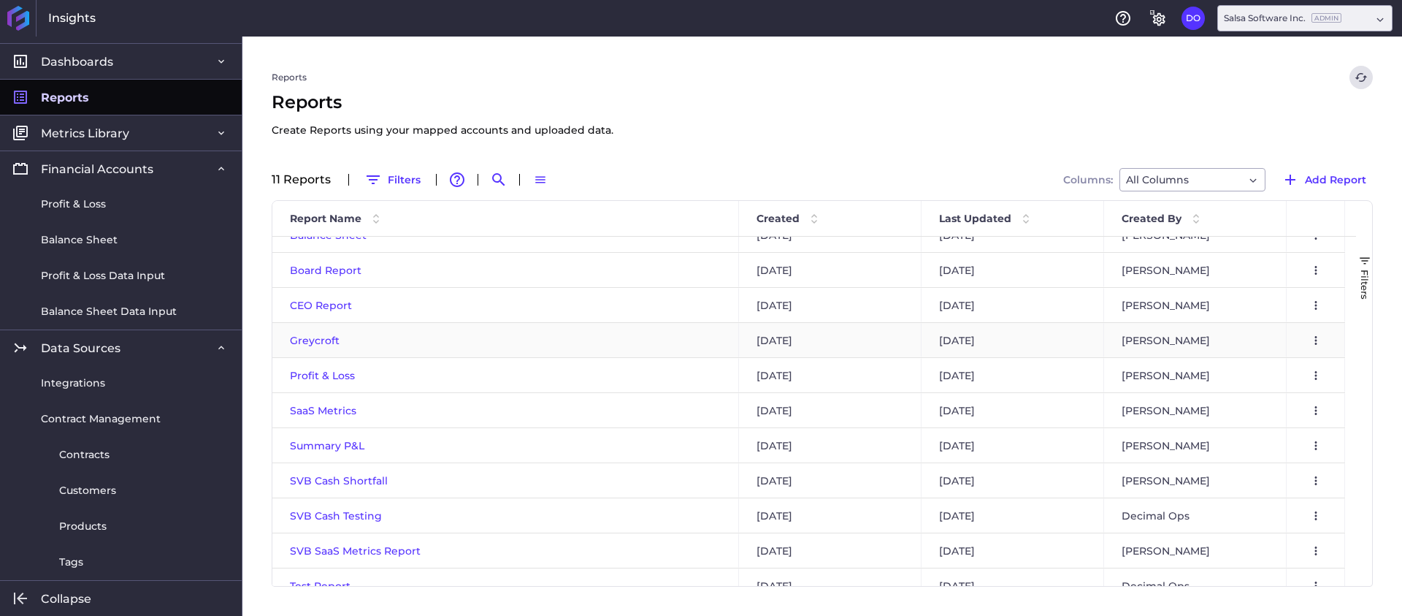
scroll to position [37, 0]
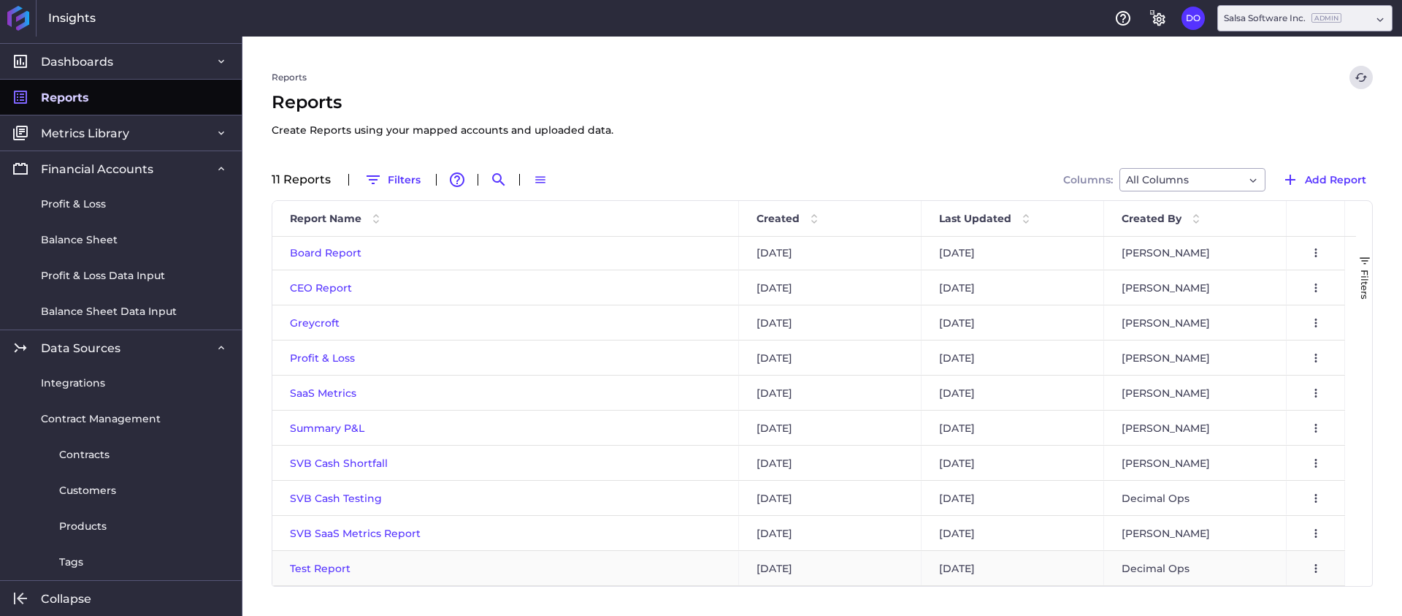
click at [328, 572] on span "Test Report" at bounding box center [320, 568] width 61 height 13
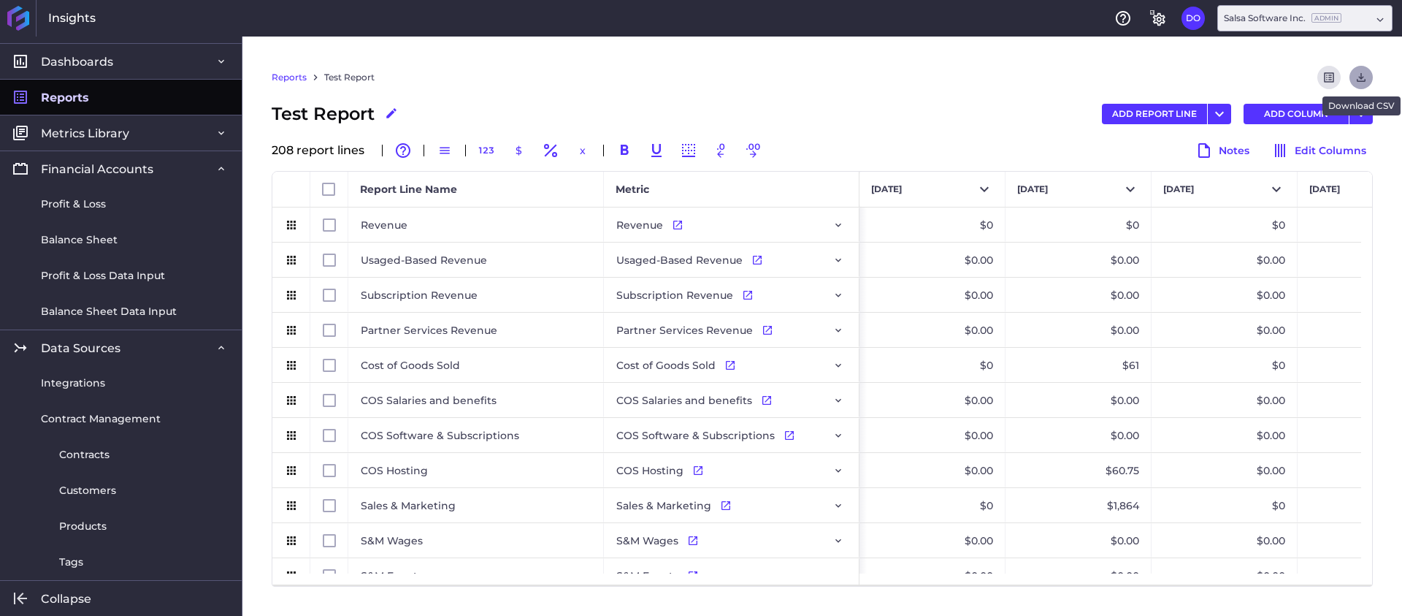
click at [1364, 77] on icon "Download" at bounding box center [1361, 77] width 13 height 13
